Goal: Information Seeking & Learning: Learn about a topic

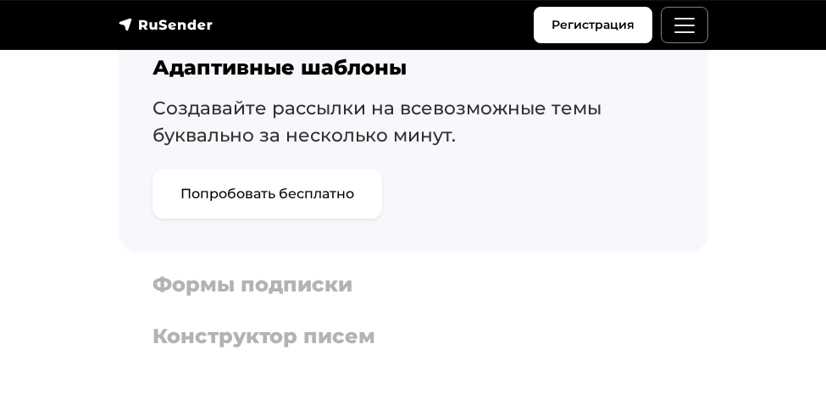
scroll to position [1627, 0]
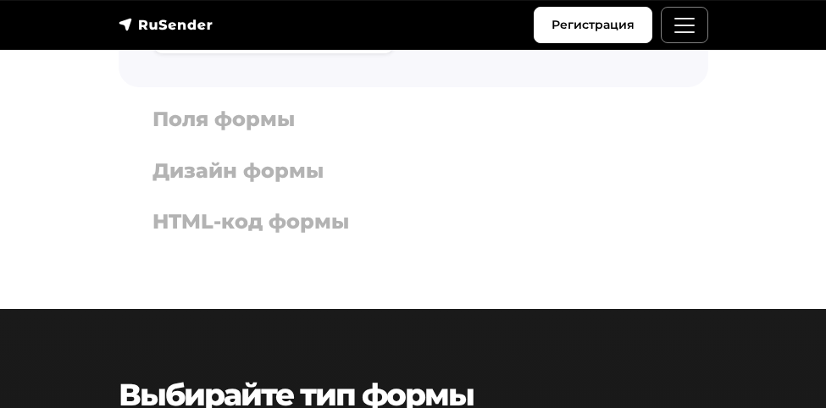
scroll to position [1139, 0]
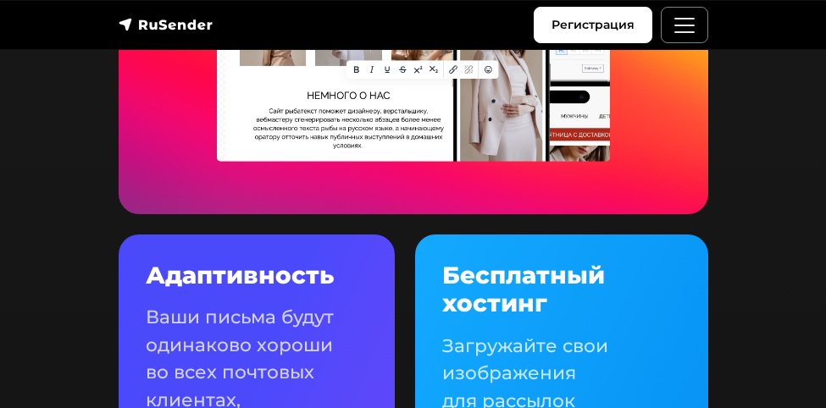
scroll to position [1789, 0]
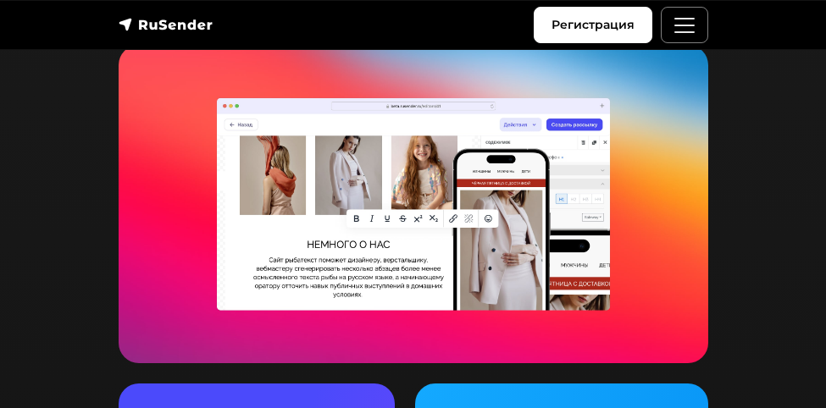
scroll to position [1627, 0]
